Goal: Task Accomplishment & Management: Use online tool/utility

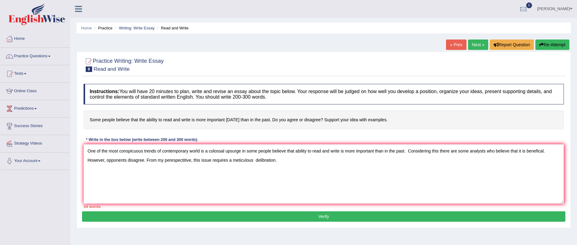
click at [314, 166] on textarea "One of the most conspicuous trends of contemporary world is a colossal upsurge …" at bounding box center [323, 173] width 480 height 59
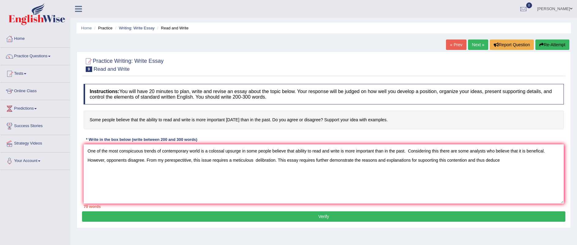
click at [380, 210] on div "Instructions: You will have 20 minutes to plan, write and revise an essay about…" at bounding box center [323, 146] width 483 height 130
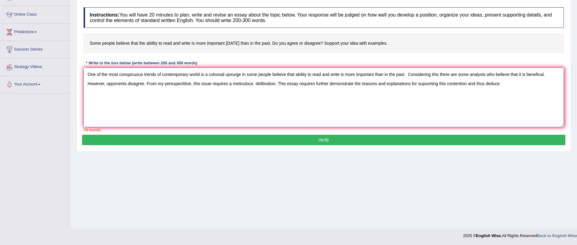
click at [517, 94] on textarea "One of the most conspicuous trends of contemporary world is a colossal upsurge …" at bounding box center [323, 97] width 480 height 59
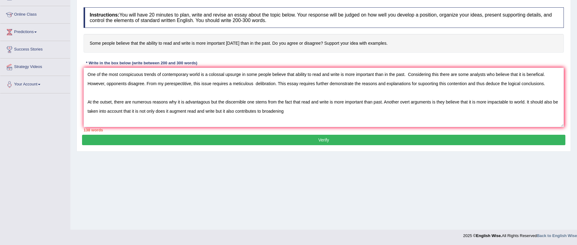
click at [563, 149] on div "Practice Writing: Write Essay 9 Read and Write Instructions: You will have 20 m…" at bounding box center [323, 63] width 494 height 176
click at [298, 115] on textarea "One of the most conspicuous trends of contemporary world is a colossal upsurge …" at bounding box center [323, 97] width 480 height 59
click at [469, 208] on div "Home Practice Writing: Write Essay Read and Write « Prev Next » Report Question…" at bounding box center [323, 77] width 506 height 306
click at [131, 121] on textarea "One of the most conspicuous trends of contemporary world is a colossal upsurge …" at bounding box center [323, 97] width 480 height 59
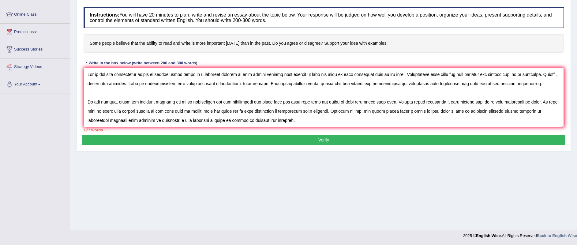
scroll to position [9, 0]
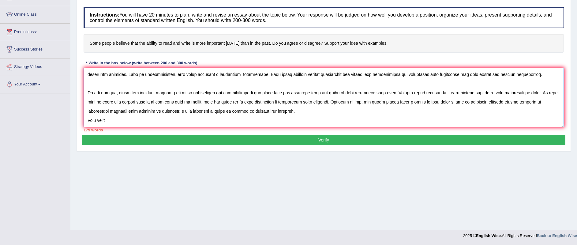
click at [134, 126] on textarea at bounding box center [323, 97] width 480 height 59
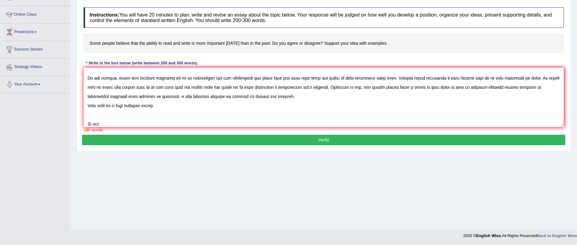
click at [156, 127] on div "186 words" at bounding box center [323, 130] width 480 height 6
click at [139, 125] on textarea at bounding box center [323, 97] width 480 height 59
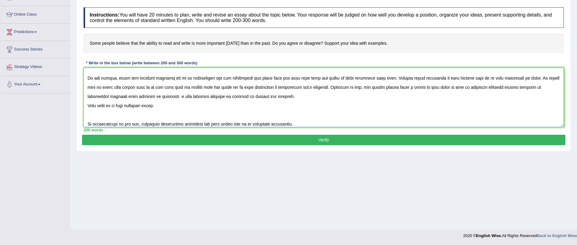
scroll to position [28, 0]
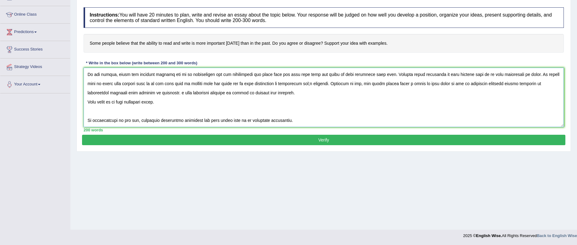
drag, startPoint x: 293, startPoint y: 122, endPoint x: 263, endPoint y: 118, distance: 30.2
click at [263, 118] on textarea at bounding box center [323, 97] width 480 height 59
click at [314, 112] on textarea at bounding box center [323, 97] width 480 height 59
paste textarea "Excessively"
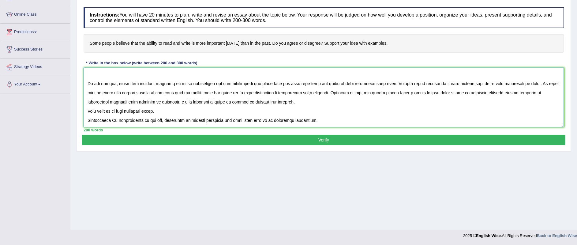
scroll to position [18, 0]
click at [322, 118] on textarea at bounding box center [323, 97] width 480 height 59
click at [295, 120] on textarea at bounding box center [323, 97] width 480 height 59
click at [315, 122] on textarea at bounding box center [323, 97] width 480 height 59
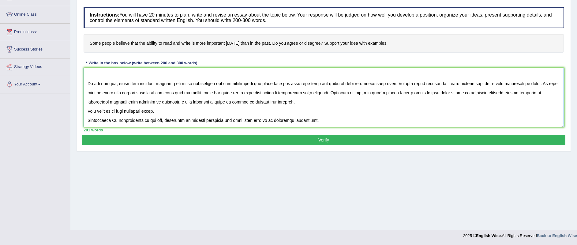
drag, startPoint x: 110, startPoint y: 119, endPoint x: 43, endPoint y: 124, distance: 67.5
click at [43, 124] on div "Toggle navigation Home Practice Questions Speaking Practice Read Aloud Repeat S…" at bounding box center [288, 83] width 577 height 318
click at [333, 123] on textarea at bounding box center [323, 97] width 480 height 59
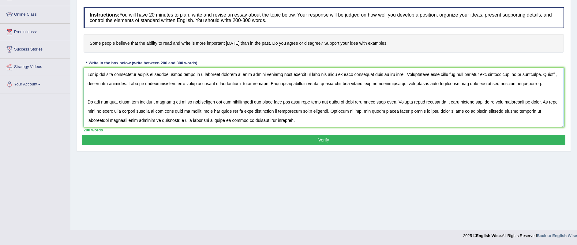
type textarea "One of the most conspicuous trends of contemporary world is a colossal upsurge …"
click at [352, 138] on button "Verify" at bounding box center [323, 140] width 483 height 10
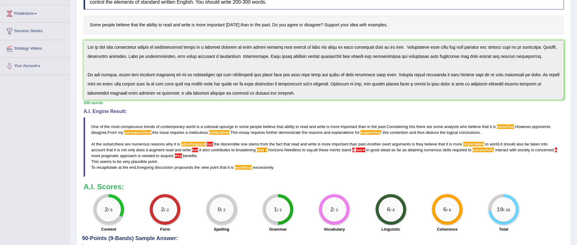
scroll to position [143, 0]
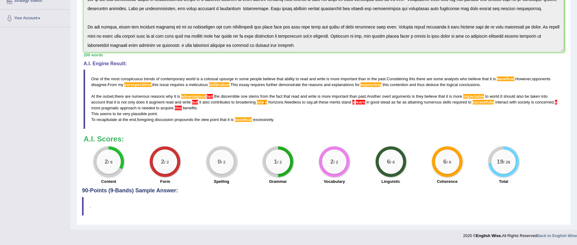
drag, startPoint x: 284, startPoint y: 123, endPoint x: 154, endPoint y: 74, distance: 138.8
click at [154, 74] on blockquote "One of the most conspicuous trends of contemporary world is a colossal upsurge …" at bounding box center [323, 99] width 480 height 60
drag, startPoint x: 89, startPoint y: 76, endPoint x: 285, endPoint y: 132, distance: 204.5
click at [285, 132] on div "Instructions: You will have 20 minutes to plan, write and revise an essay about…" at bounding box center [323, 62] width 483 height 249
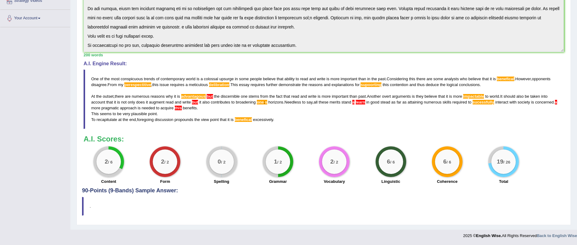
drag, startPoint x: 84, startPoint y: 76, endPoint x: 213, endPoint y: 65, distance: 129.6
click at [213, 65] on div "A.I. Engine Result: One of the most conspicuous trends of contemporary world is…" at bounding box center [323, 95] width 480 height 68
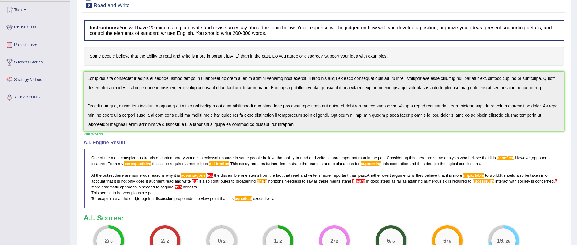
scroll to position [0, 0]
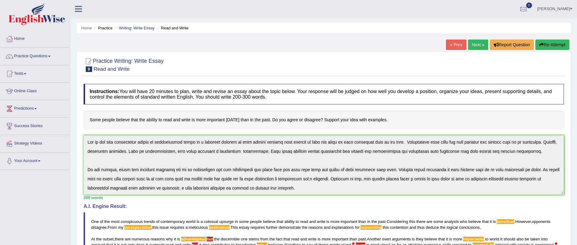
click at [84, 0] on html "Toggle navigation Home Practice Questions Speaking Practice Read Aloud Repeat S…" at bounding box center [288, 122] width 577 height 245
click at [556, 42] on button "Re-Attempt" at bounding box center [552, 44] width 34 height 10
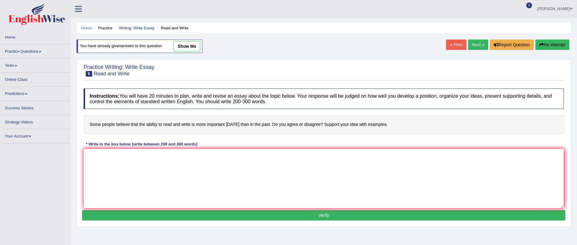
click at [152, 169] on textarea at bounding box center [323, 178] width 480 height 59
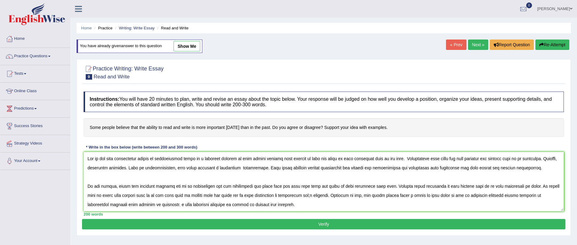
scroll to position [15, 0]
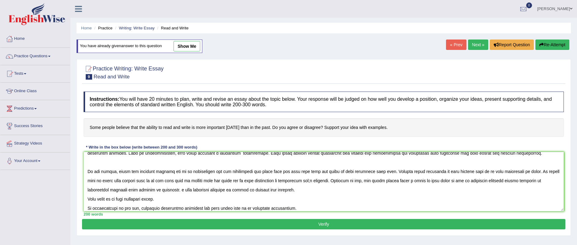
type textarea "One of the most conspicuous trends of contemporary world is a colossal upsurge …"
